Goal: Check status: Check status

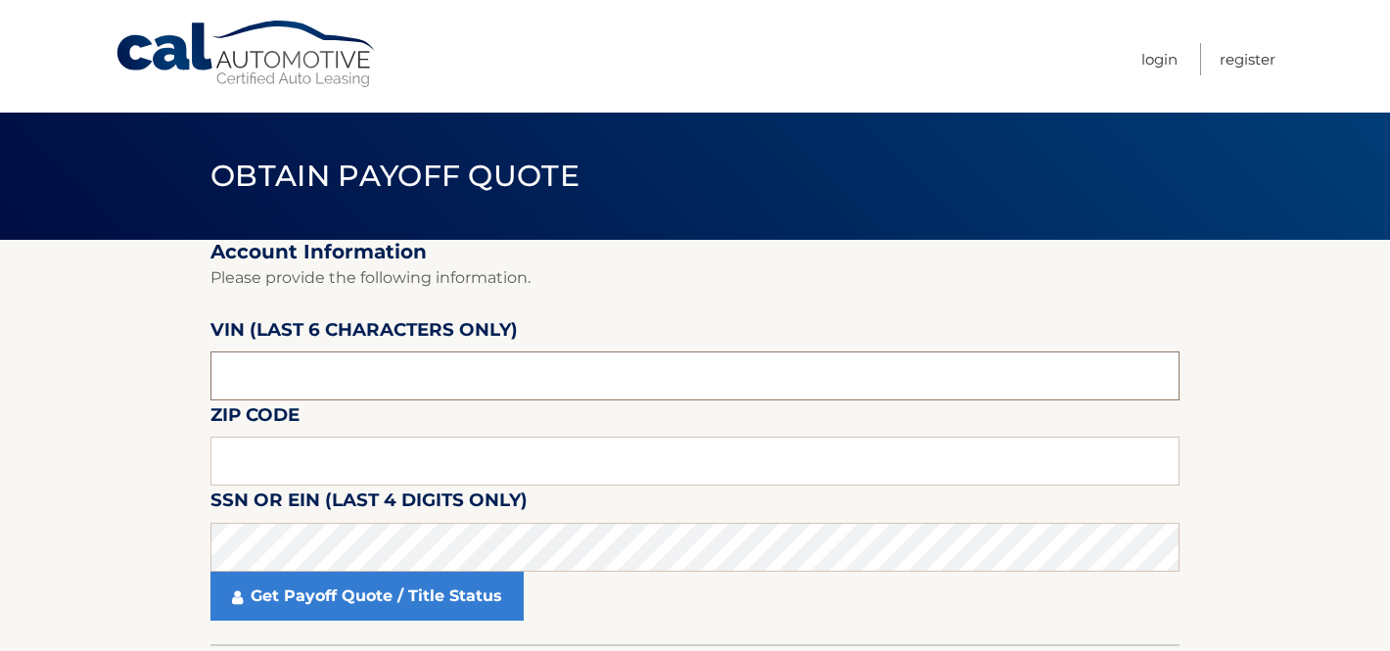
click at [413, 383] on input "text" at bounding box center [695, 375] width 969 height 49
click at [389, 371] on input "text" at bounding box center [695, 375] width 969 height 49
click at [264, 371] on input "text" at bounding box center [695, 375] width 969 height 49
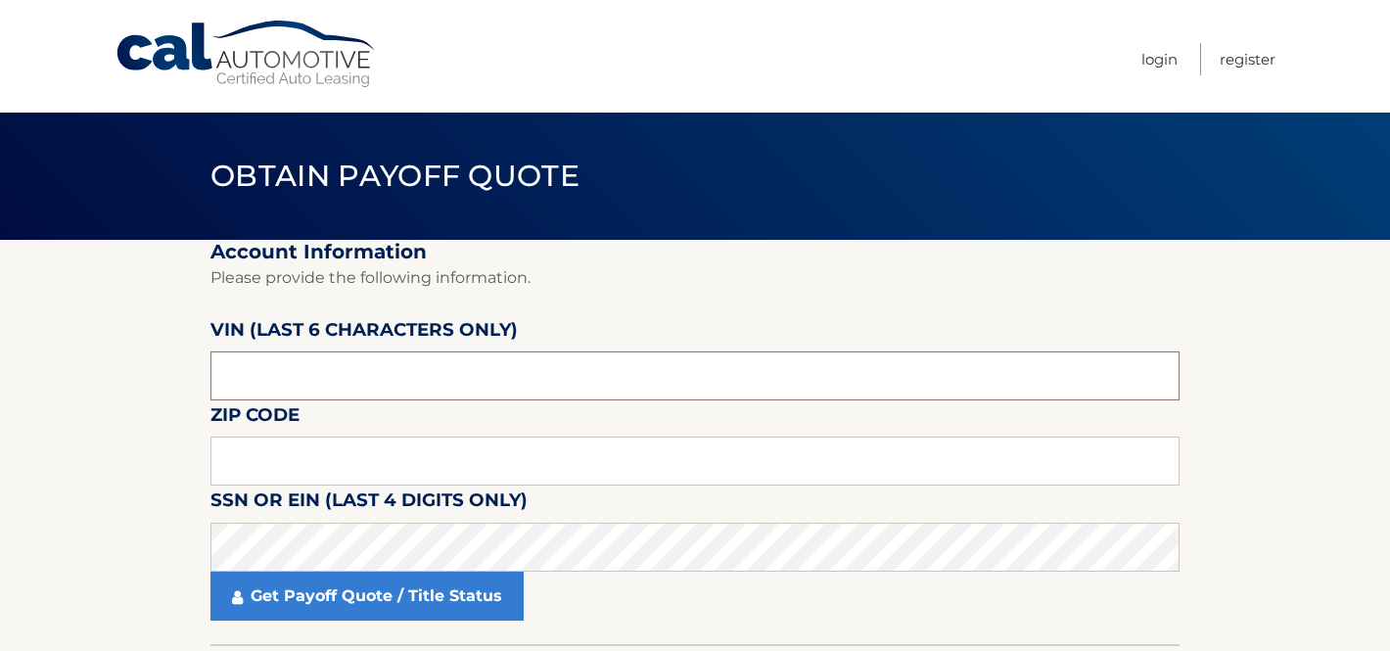
click at [264, 371] on input "text" at bounding box center [695, 375] width 969 height 49
click at [277, 378] on input "text" at bounding box center [695, 375] width 969 height 49
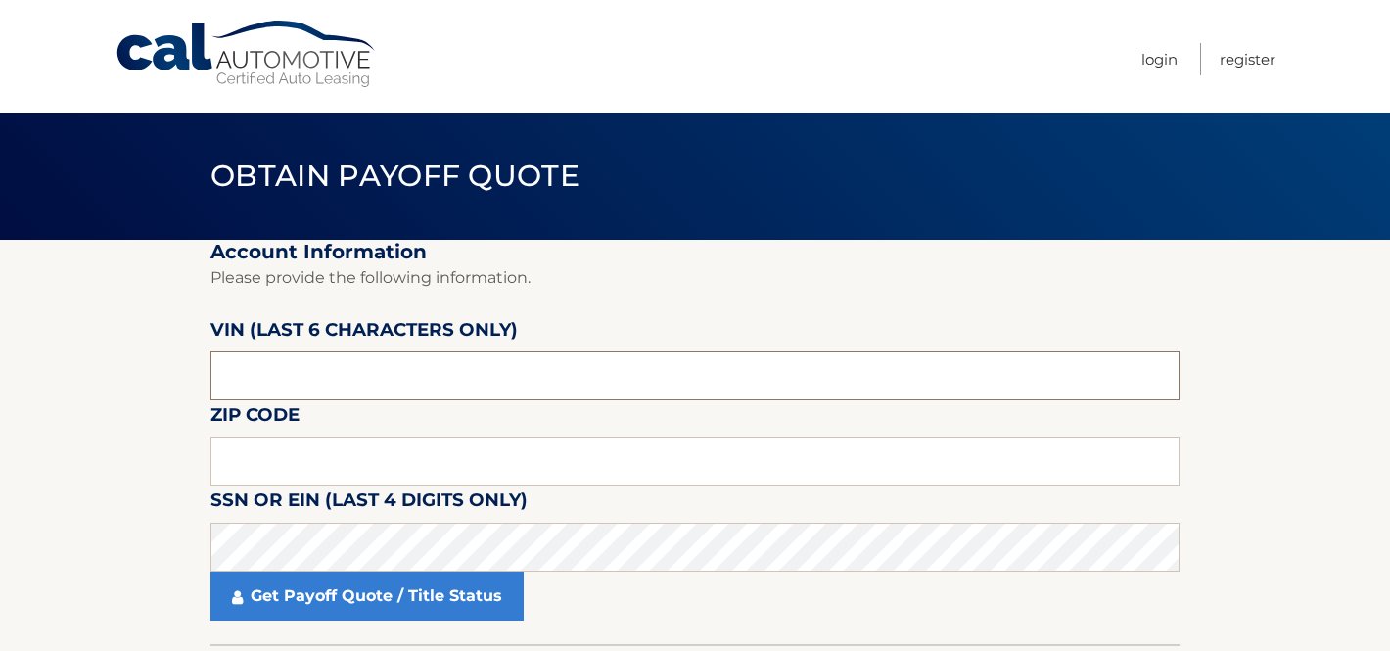
click at [277, 378] on input "text" at bounding box center [695, 375] width 969 height 49
type input "095349"
click at [303, 445] on input "text" at bounding box center [695, 461] width 969 height 49
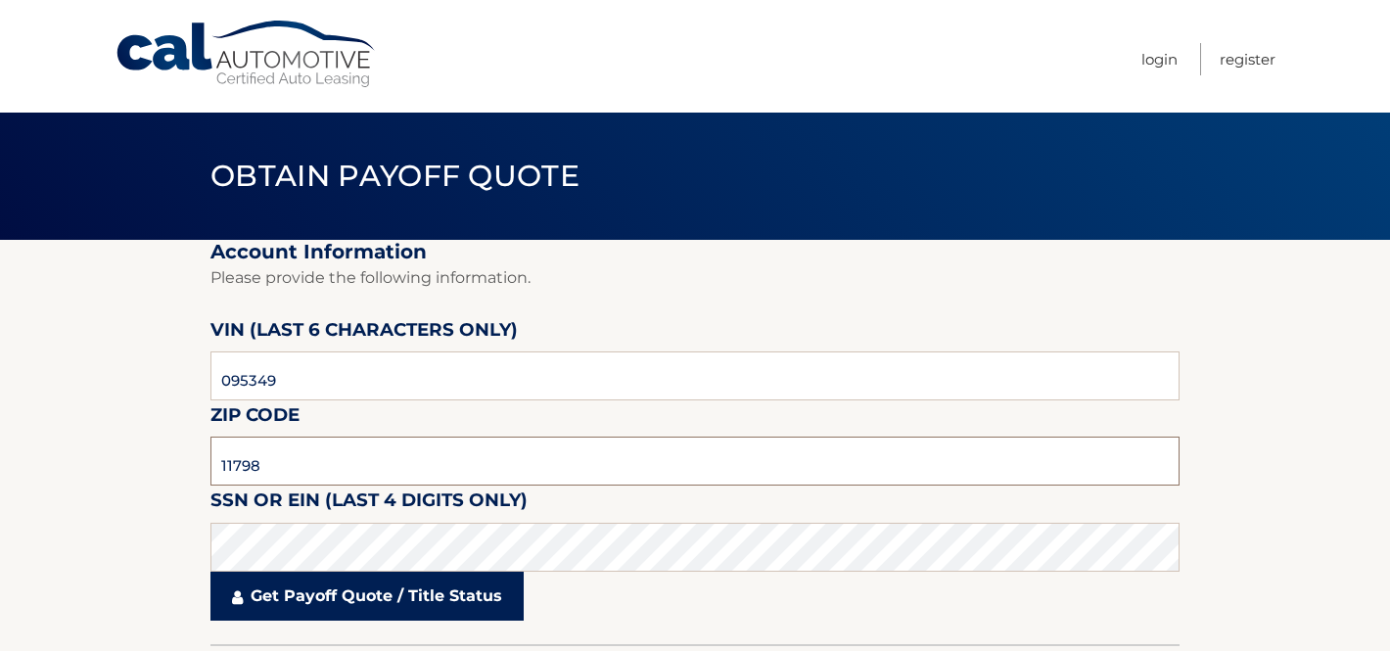
type input "11798"
click at [470, 584] on link "Get Payoff Quote / Title Status" at bounding box center [367, 596] width 313 height 49
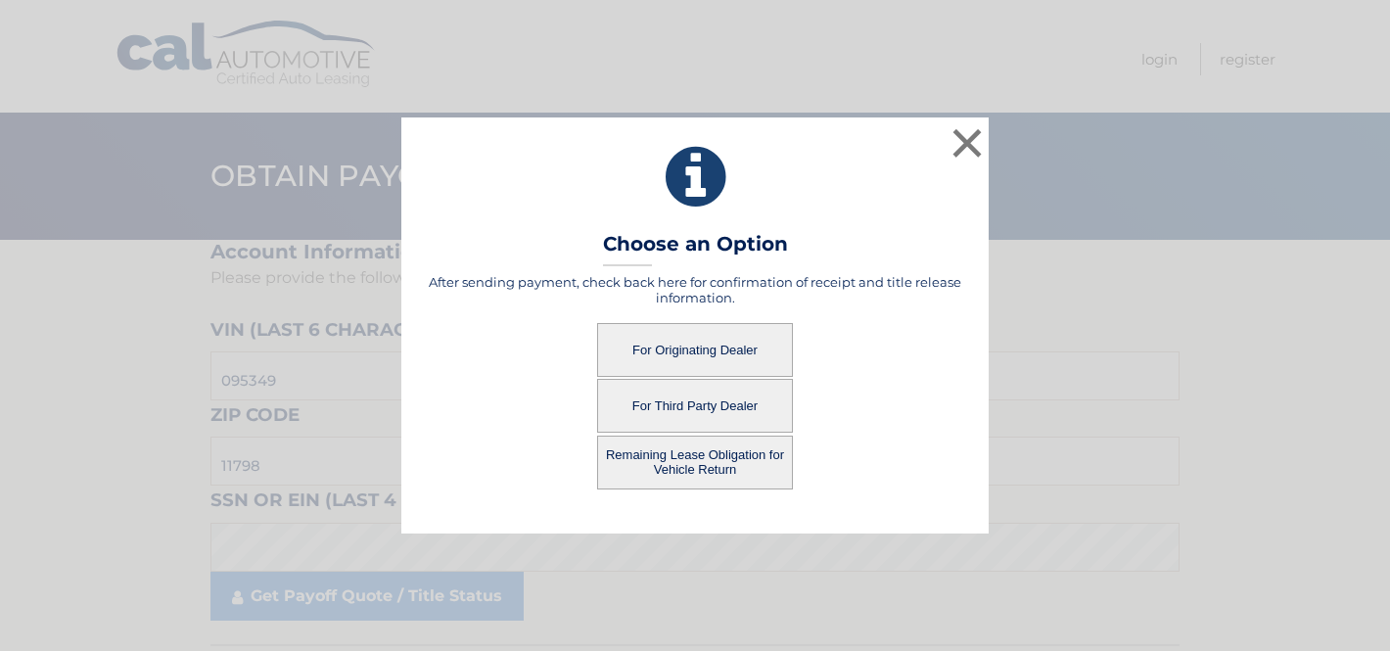
click at [724, 470] on button "Remaining Lease Obligation for Vehicle Return" at bounding box center [695, 463] width 196 height 54
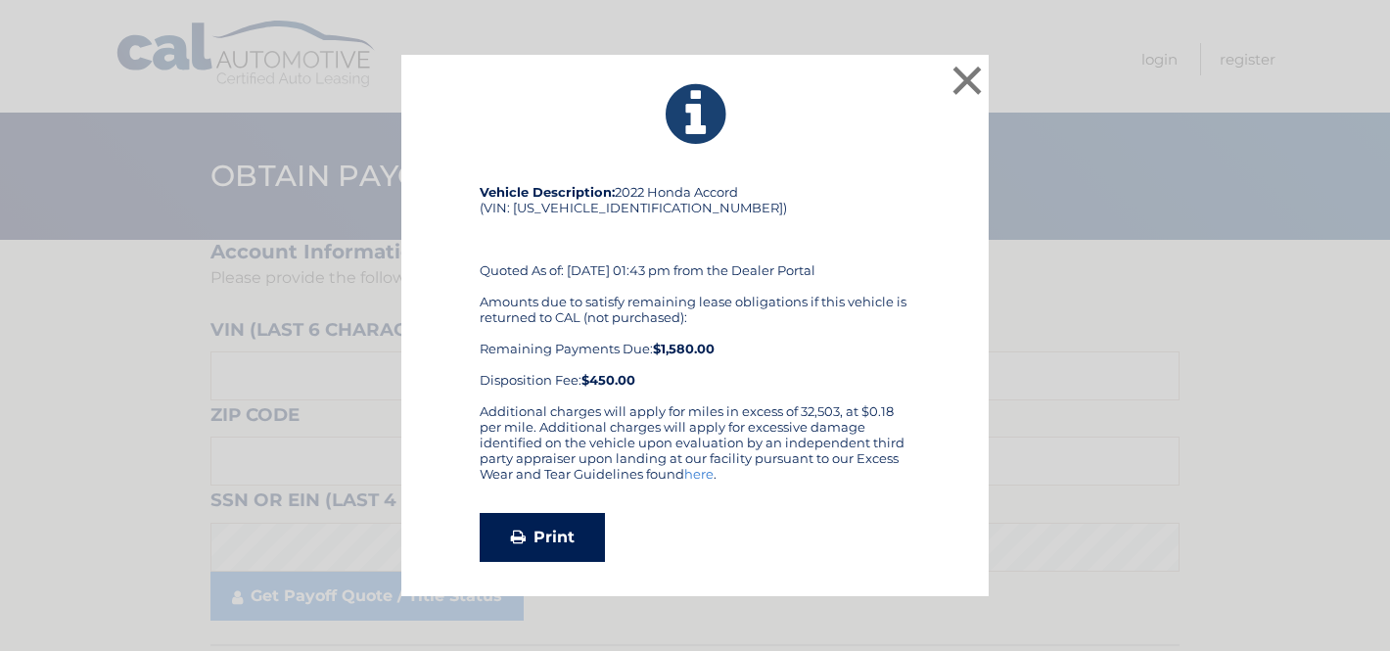
click at [557, 528] on link "Print" at bounding box center [542, 537] width 125 height 49
click at [967, 85] on button "×" at bounding box center [967, 80] width 39 height 39
